Goal: Find specific page/section: Find specific page/section

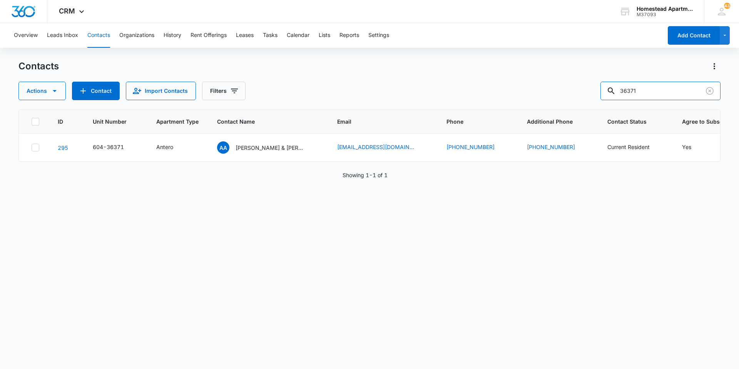
drag, startPoint x: 655, startPoint y: 96, endPoint x: 571, endPoint y: 98, distance: 84.3
click at [571, 98] on div "Actions Contact Import Contacts Filters 36371" at bounding box center [369, 91] width 702 height 18
type input "35493"
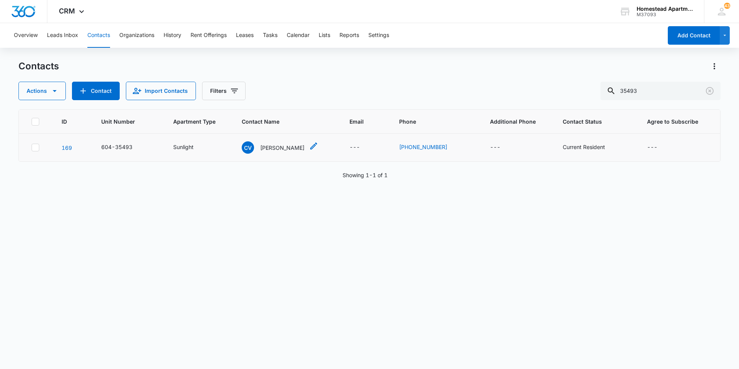
click at [274, 146] on p "[PERSON_NAME]" at bounding box center [282, 147] width 44 height 8
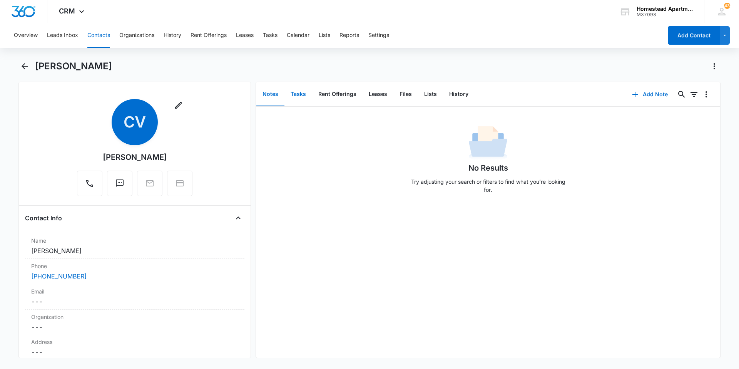
click at [300, 97] on button "Tasks" at bounding box center [298, 94] width 28 height 24
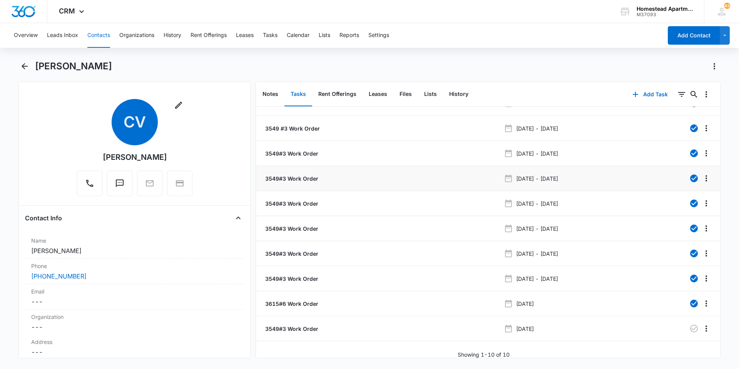
scroll to position [22, 0]
click at [292, 325] on p "3549#3 Work Order" at bounding box center [291, 328] width 55 height 8
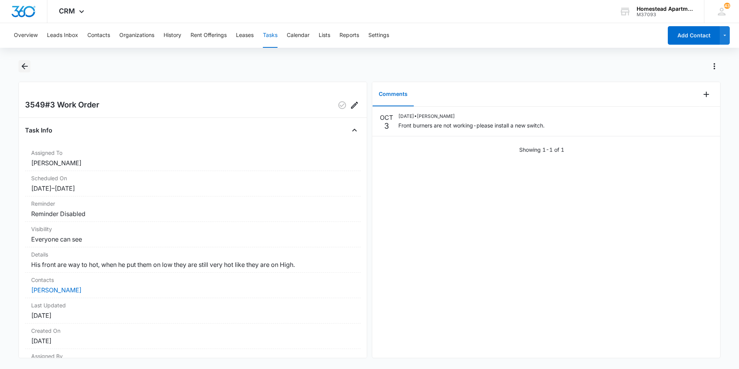
click at [29, 71] on button "Back" at bounding box center [24, 66] width 12 height 12
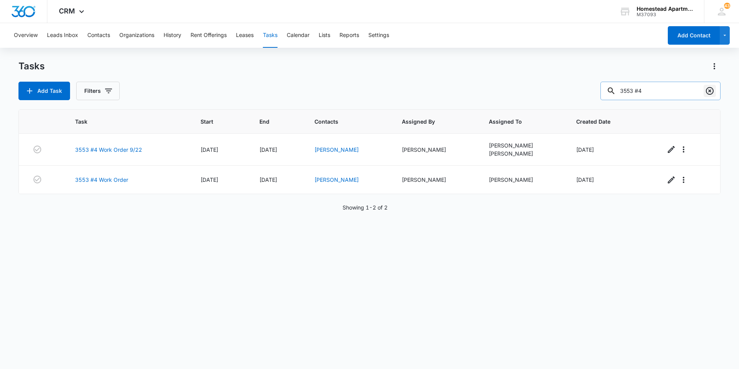
click at [708, 91] on icon "Clear" at bounding box center [709, 90] width 9 height 9
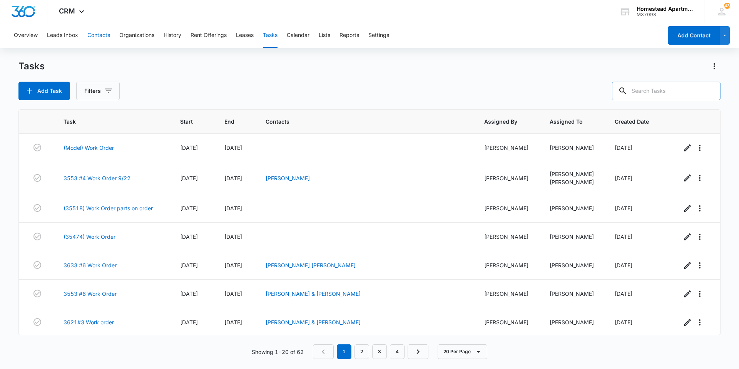
click at [101, 35] on button "Contacts" at bounding box center [98, 35] width 23 height 25
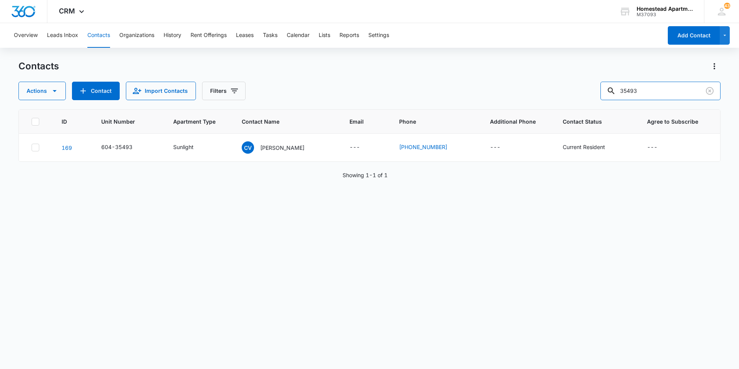
drag, startPoint x: 649, startPoint y: 85, endPoint x: 555, endPoint y: 85, distance: 93.5
click at [555, 85] on div "Actions Contact Import Contacts Filters 35493" at bounding box center [369, 91] width 702 height 18
type input "36287"
